Goal: Information Seeking & Learning: Learn about a topic

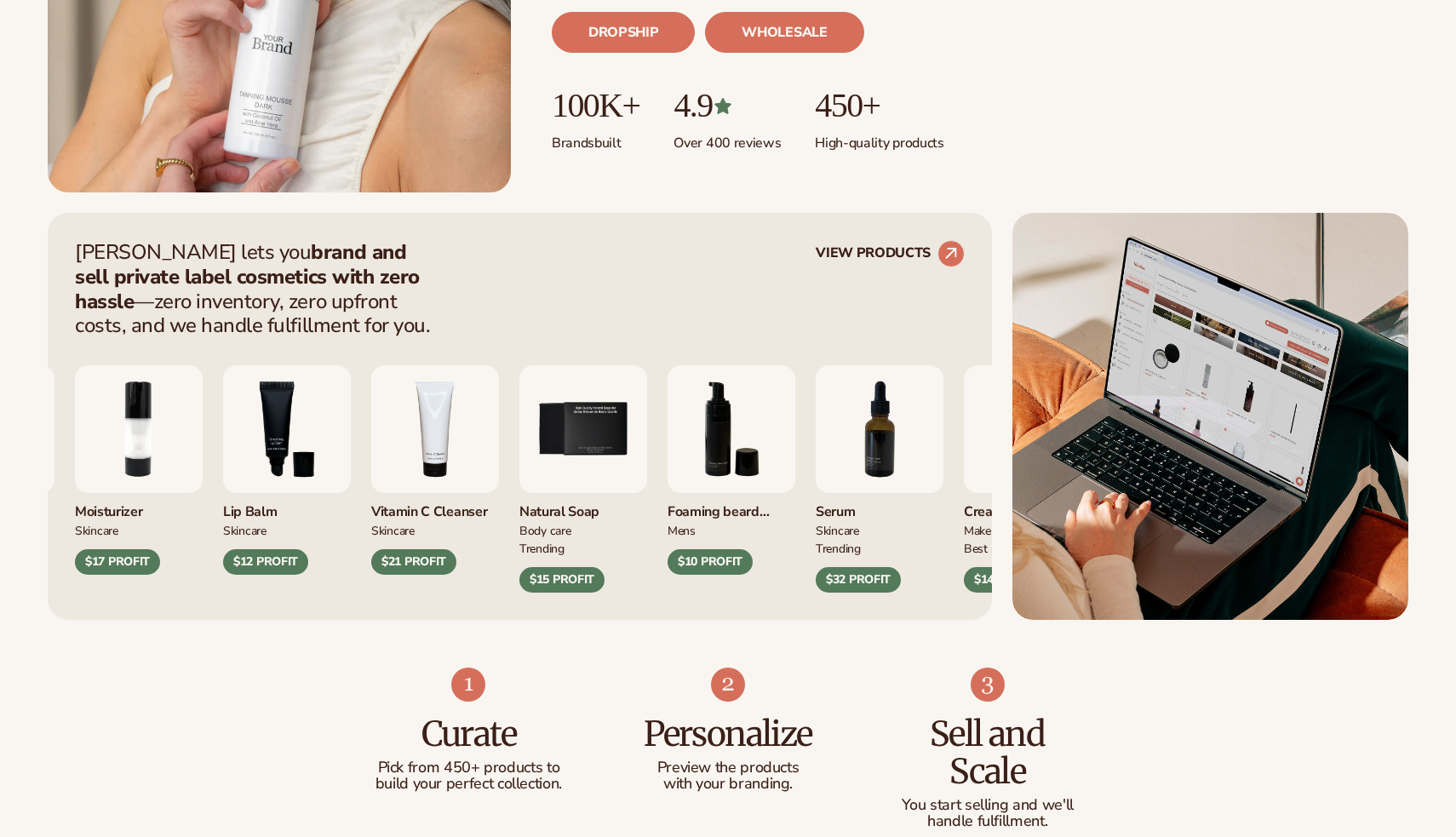
scroll to position [496, 0]
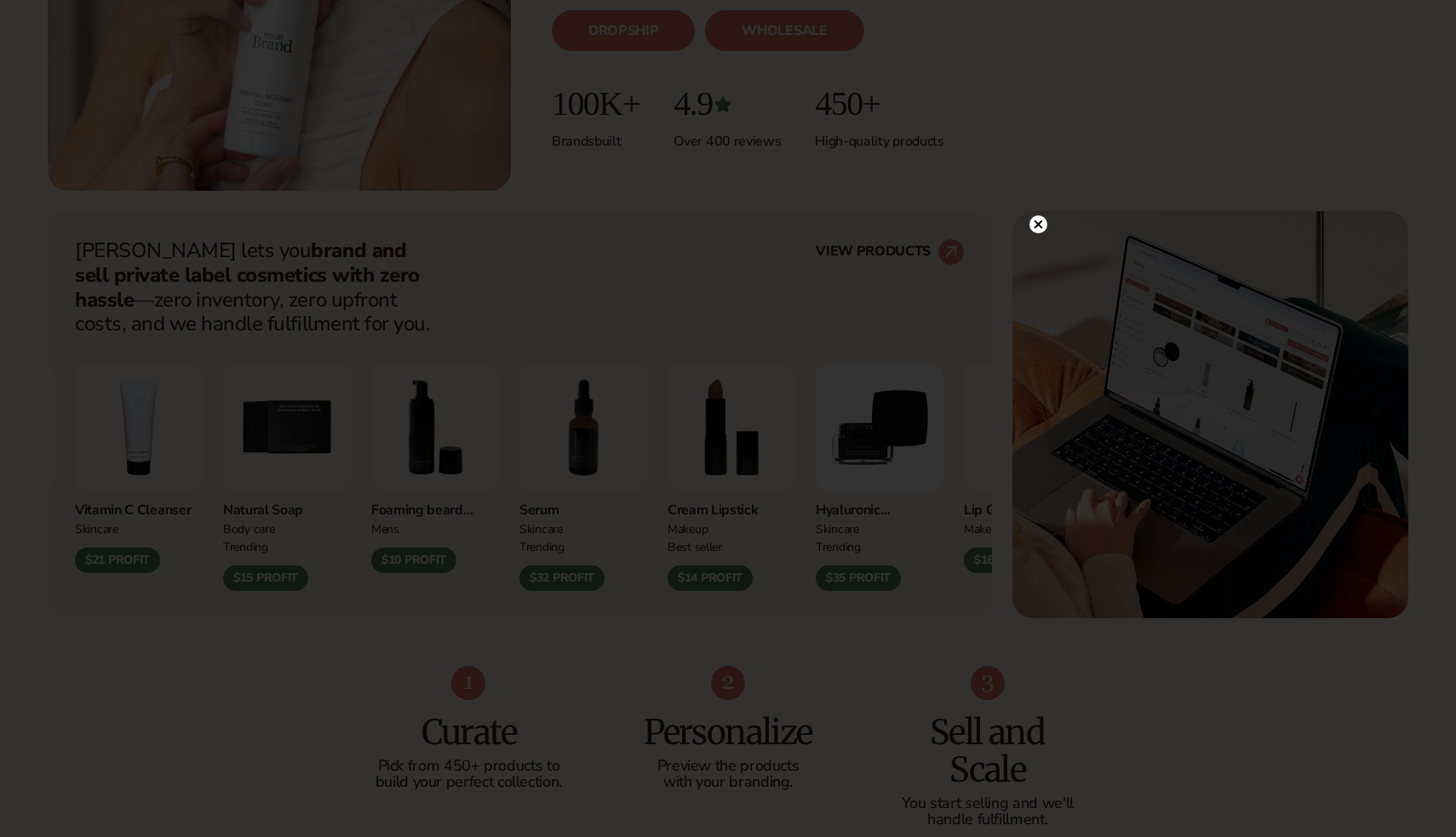
click at [1040, 223] on circle at bounding box center [1038, 223] width 18 height 18
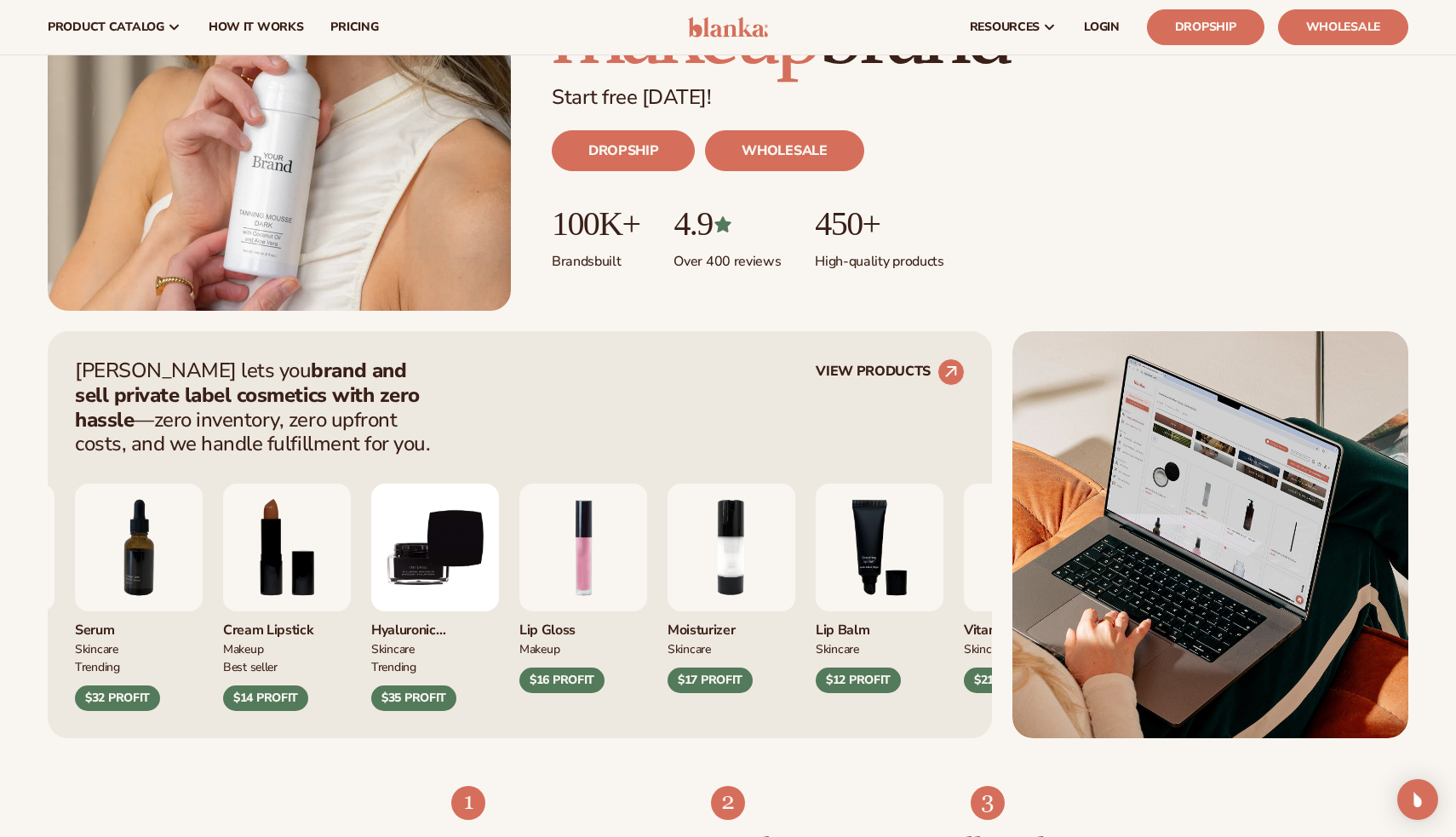
scroll to position [373, 0]
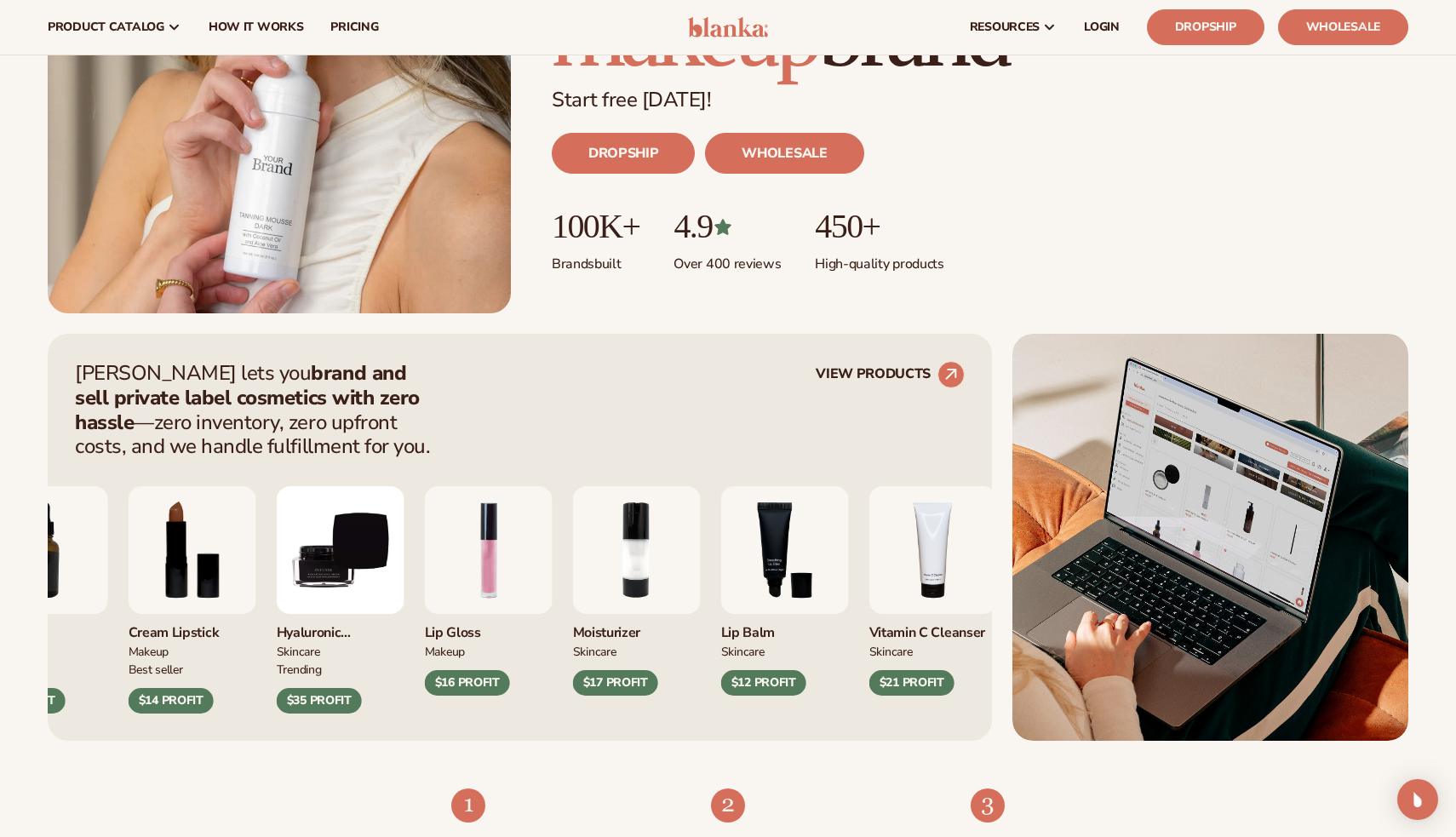
click at [470, 560] on img "1 / 9" at bounding box center [488, 549] width 128 height 128
click at [959, 384] on circle at bounding box center [950, 374] width 37 height 37
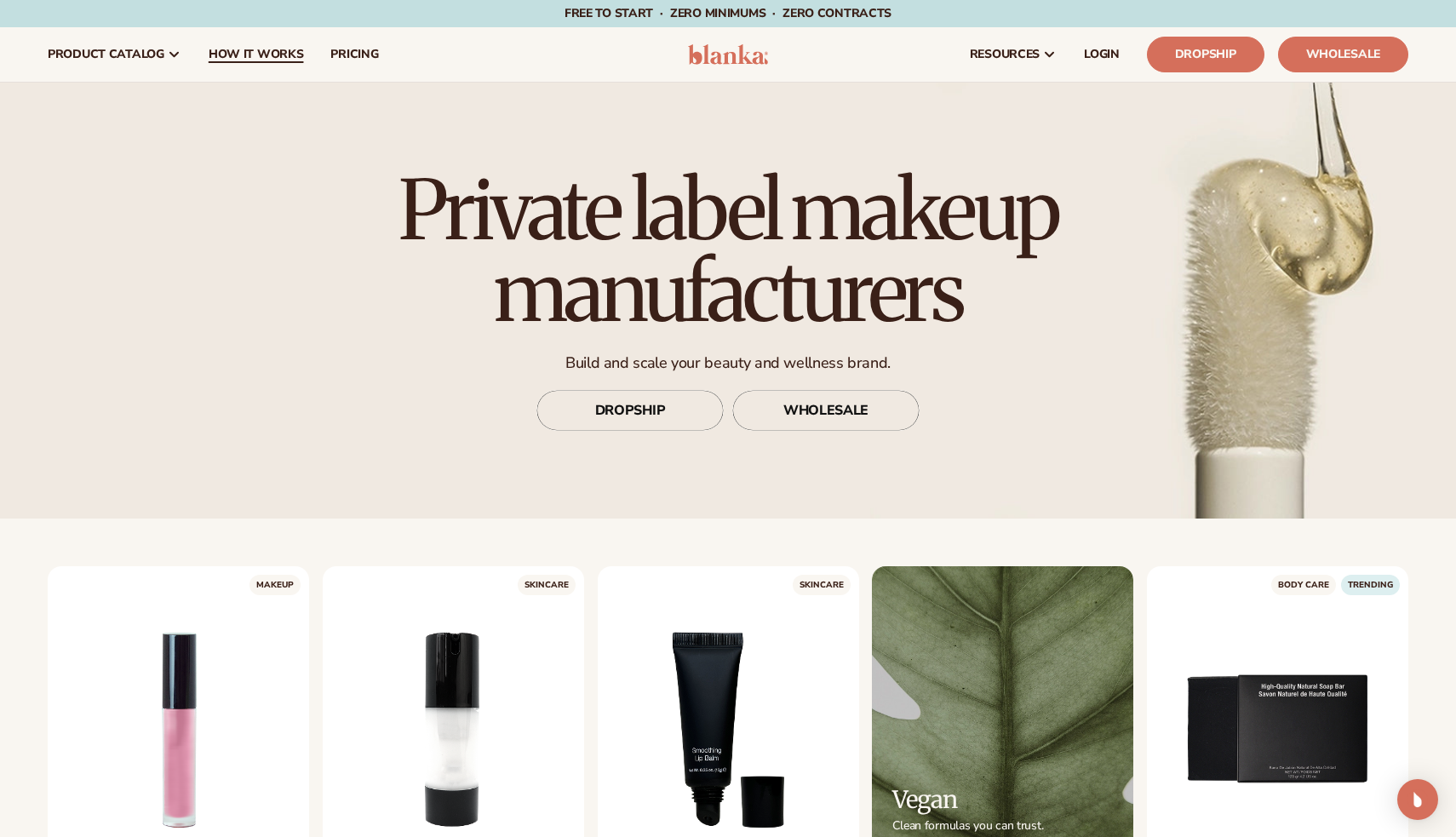
click at [244, 55] on span "How It Works" at bounding box center [256, 54] width 95 height 14
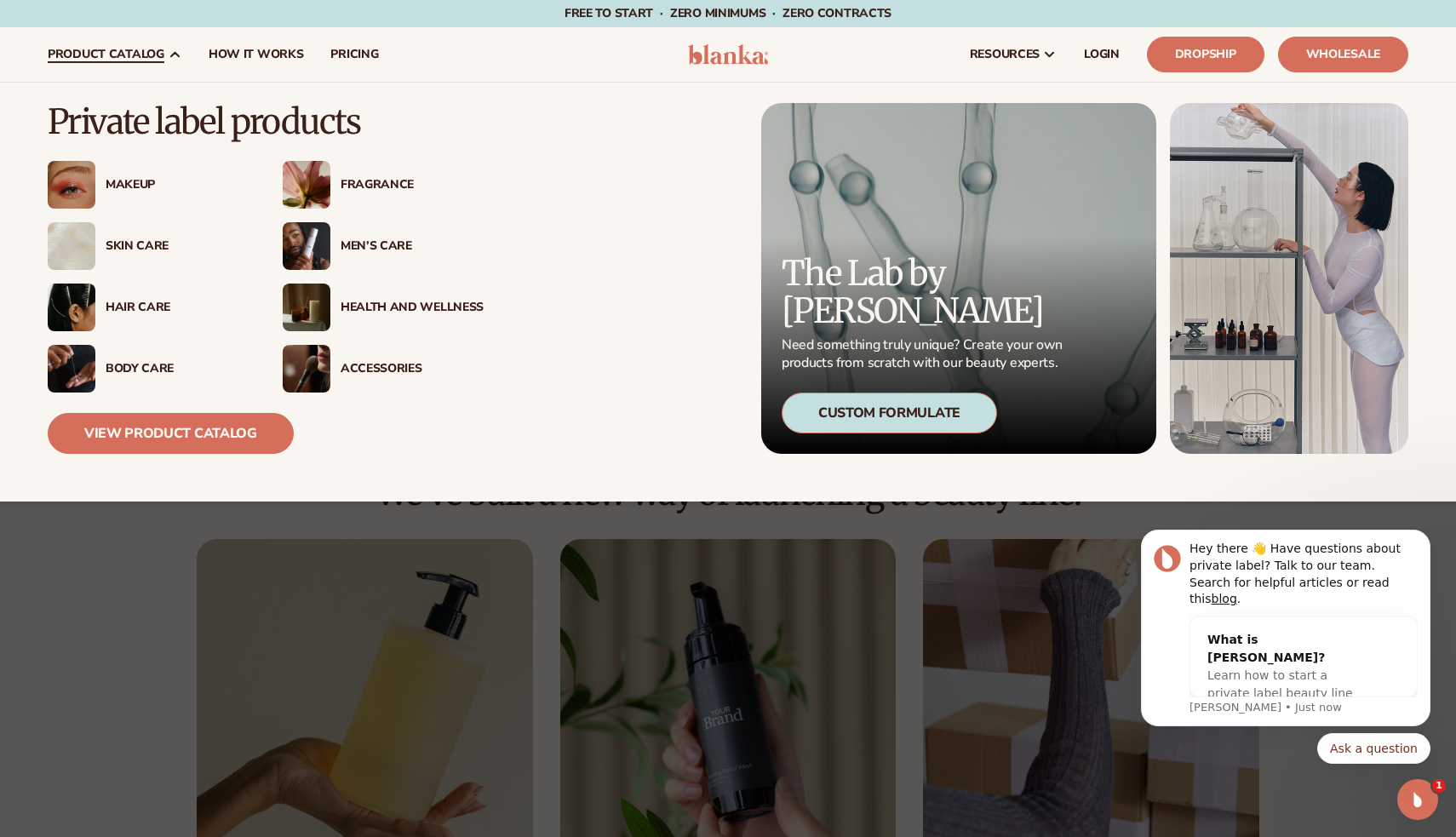
click at [135, 171] on div "Makeup" at bounding box center [148, 184] width 201 height 47
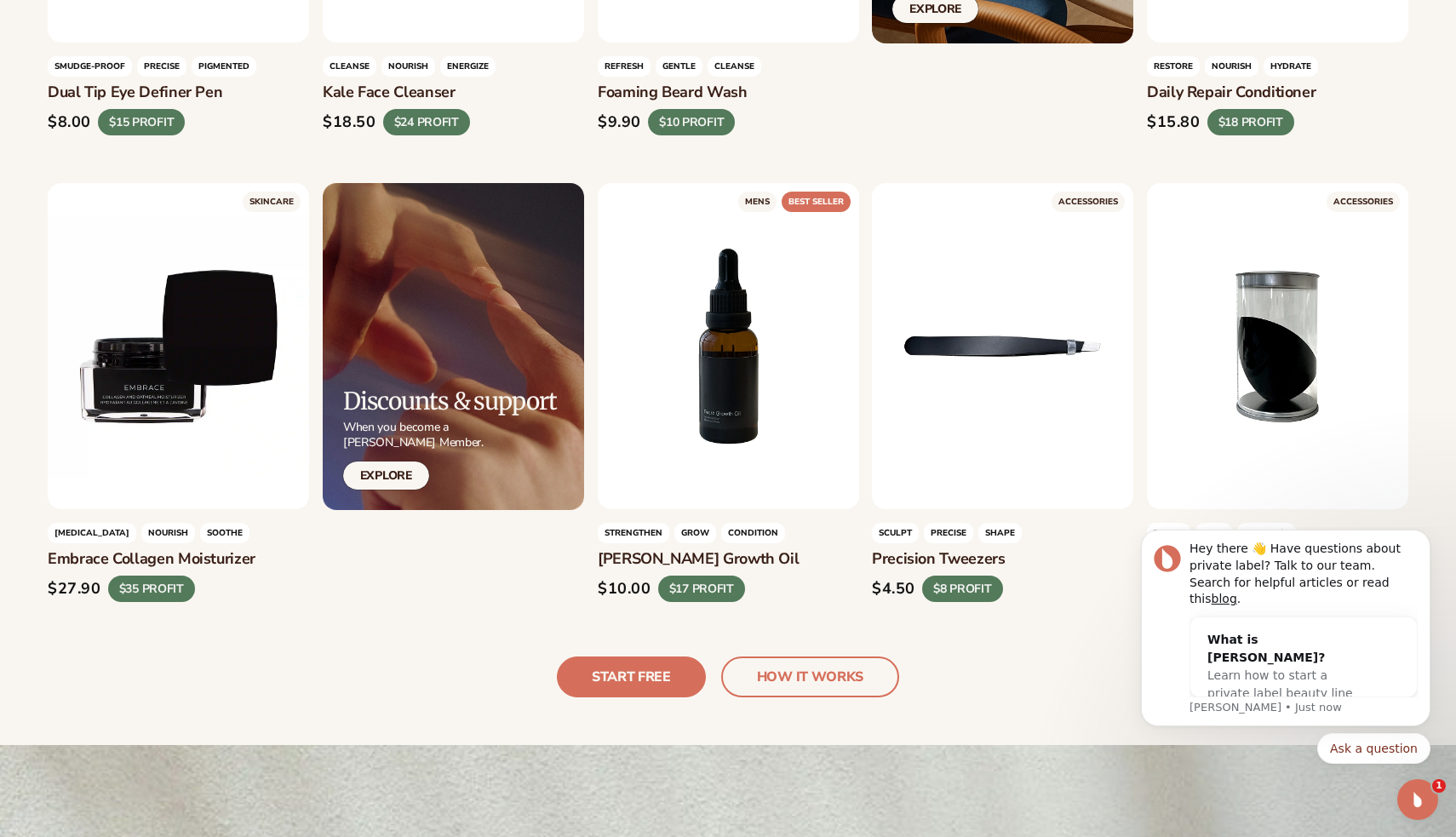
scroll to position [4140, 0]
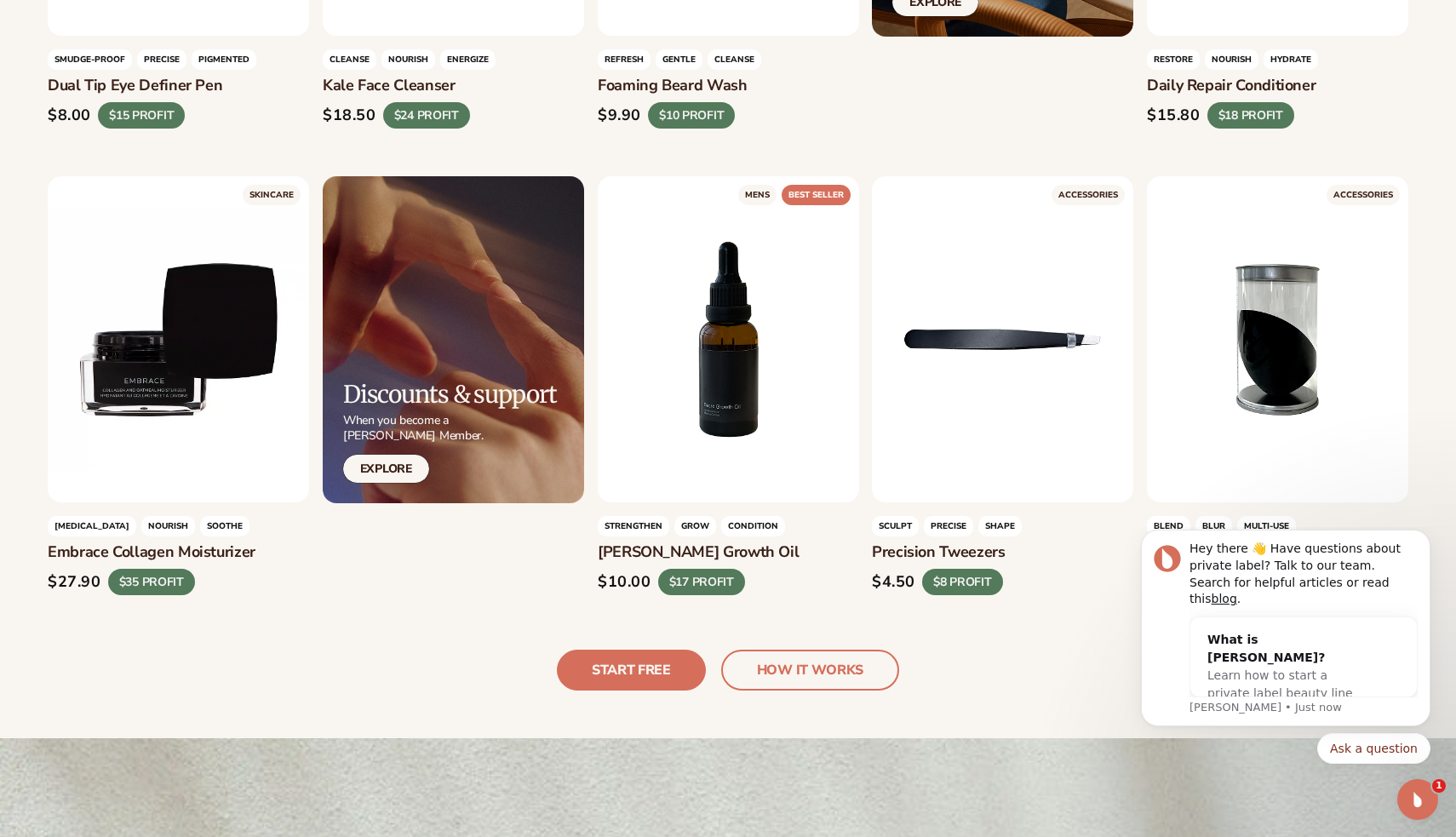
click at [762, 650] on link "HOW IT WORKS" at bounding box center [810, 670] width 178 height 41
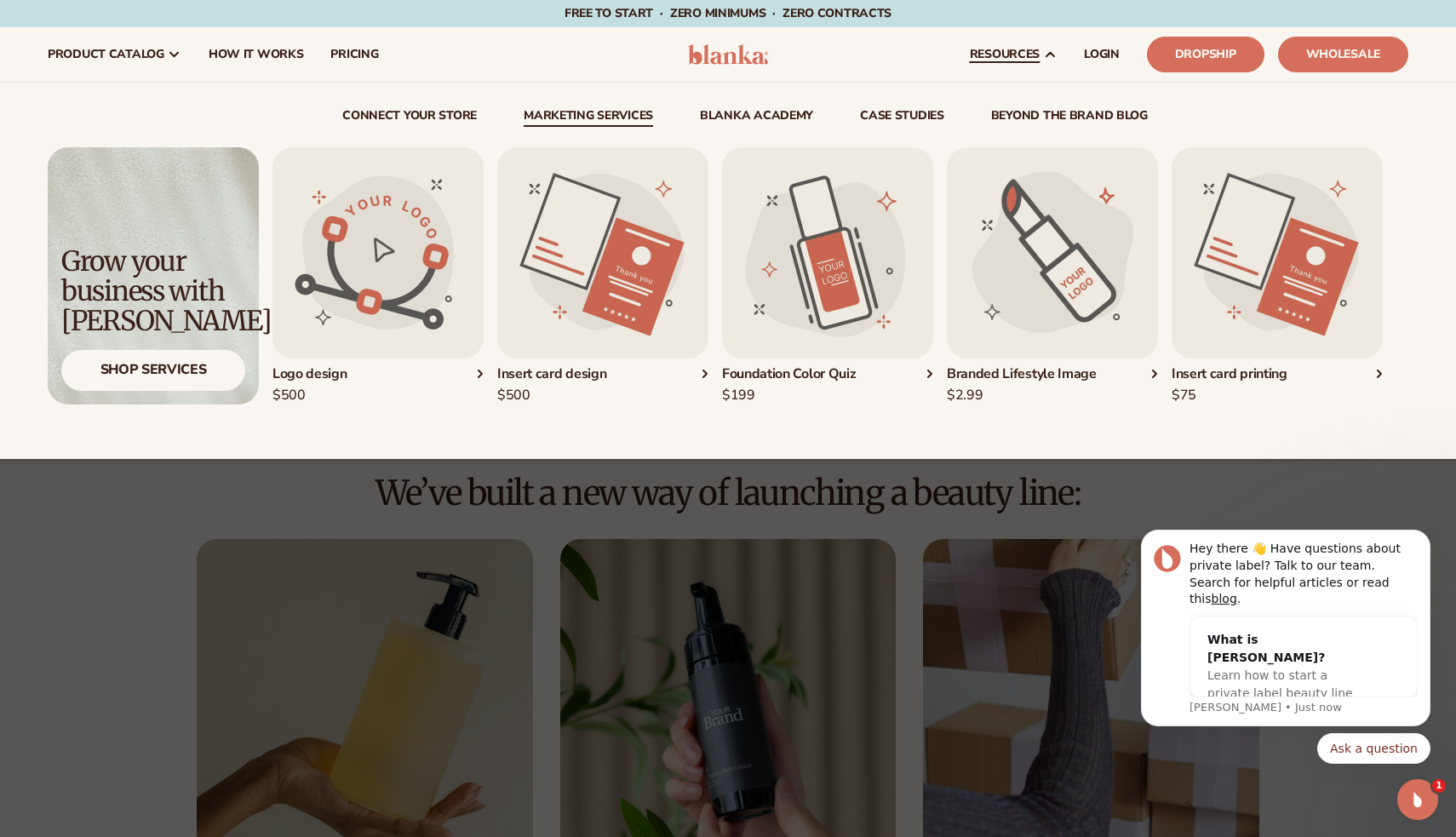
click at [590, 122] on link "Marketing services" at bounding box center [587, 118] width 129 height 17
